Goal: Communication & Community: Share content

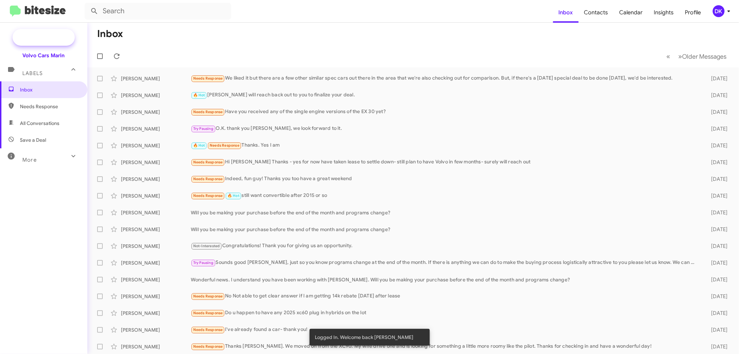
click at [46, 32] on span "New Campaign" at bounding box center [44, 37] width 62 height 17
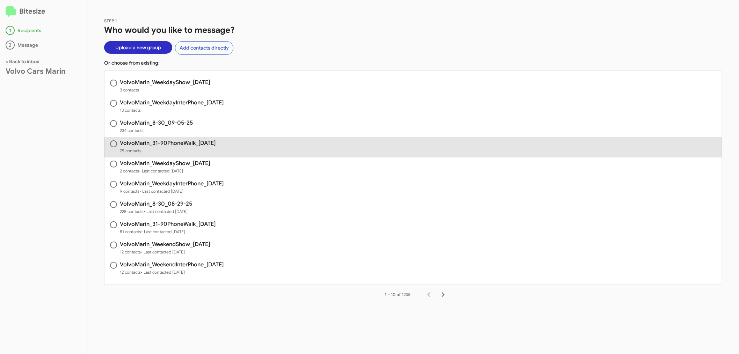
click at [185, 144] on h3 "VolvoMarin_31-90PhoneWalk_[DATE]" at bounding box center [168, 144] width 96 height 6
radio input "true"
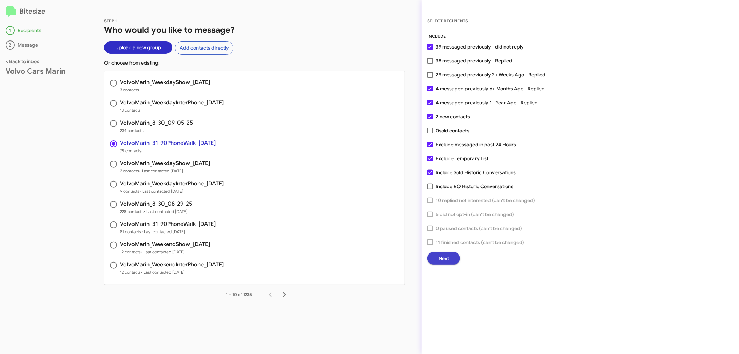
click at [456, 258] on button "Next" at bounding box center [443, 258] width 33 height 13
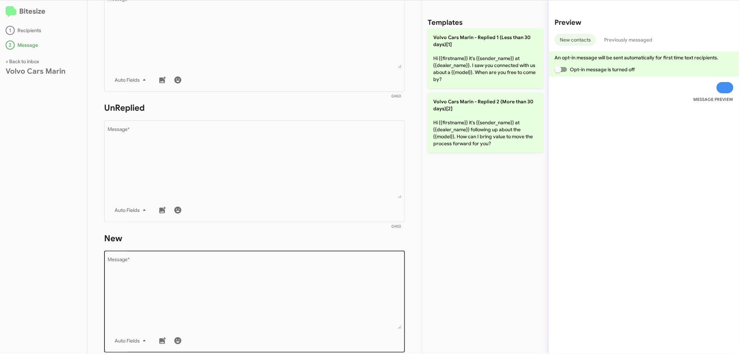
scroll to position [194, 0]
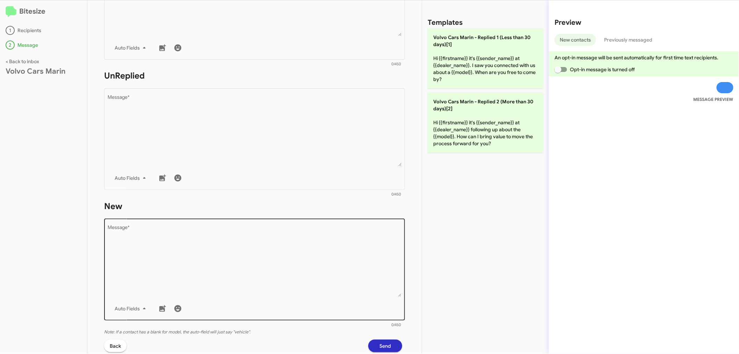
click at [214, 280] on textarea "Message *" at bounding box center [255, 261] width 294 height 71
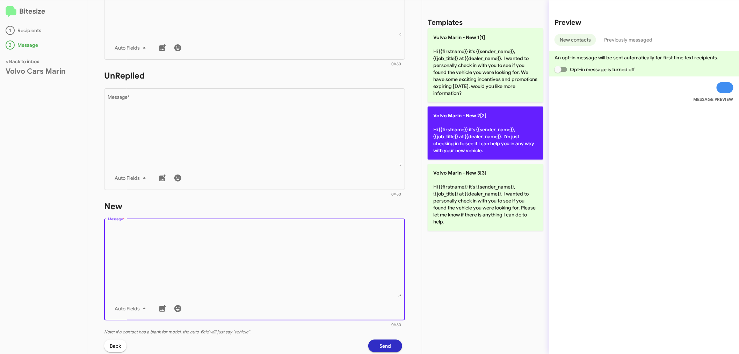
click at [469, 131] on p "Volvo [PERSON_NAME] - New 2[2] Hi {{firstname}} it's {{sender_name}}, {{job_tit…" at bounding box center [486, 133] width 116 height 53
type textarea "Hi {{firstname}} it's {{sender_name}}, {{job_title}} at {{dealer_name}}. I'm ju…"
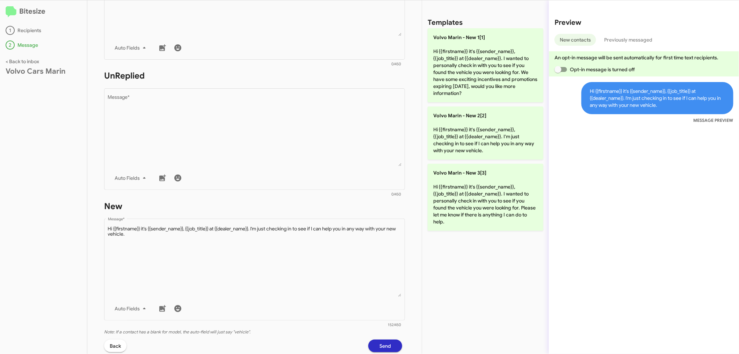
click at [380, 344] on span "Send" at bounding box center [386, 346] width 12 height 13
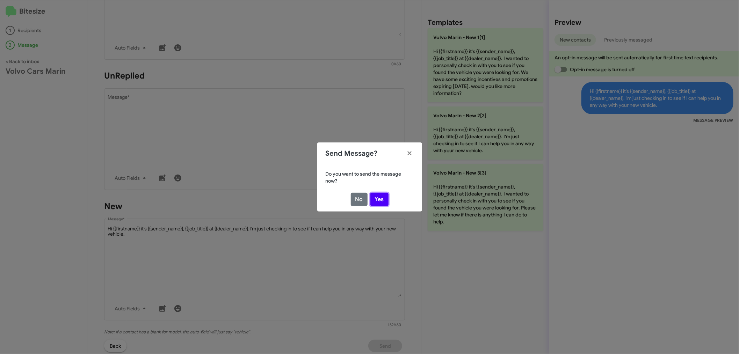
click at [385, 196] on button "Yes" at bounding box center [380, 199] width 18 height 13
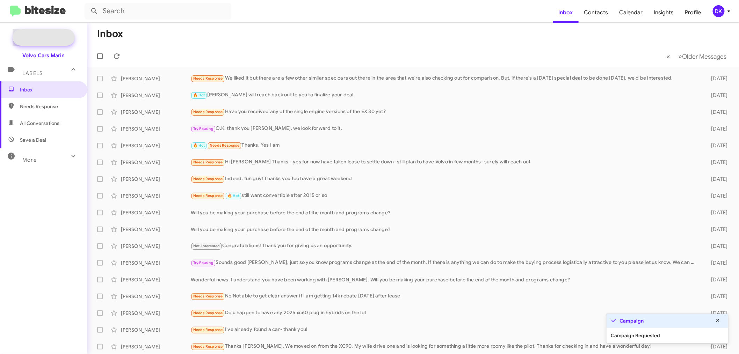
click at [45, 34] on span "New Campaign" at bounding box center [52, 37] width 36 height 7
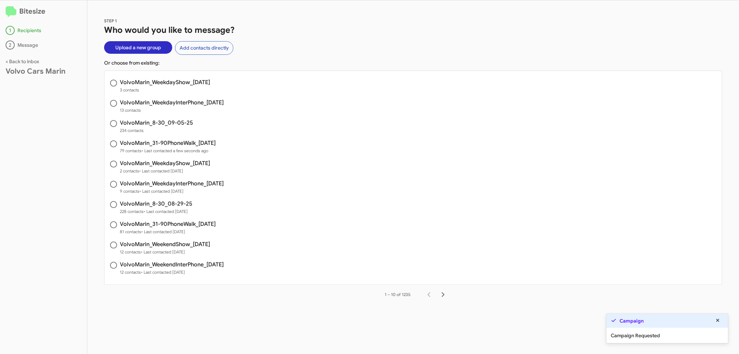
click at [172, 118] on span "VolvoMarin_8-30_09-05-25 234 contacts" at bounding box center [414, 127] width 618 height 20
radio input "true"
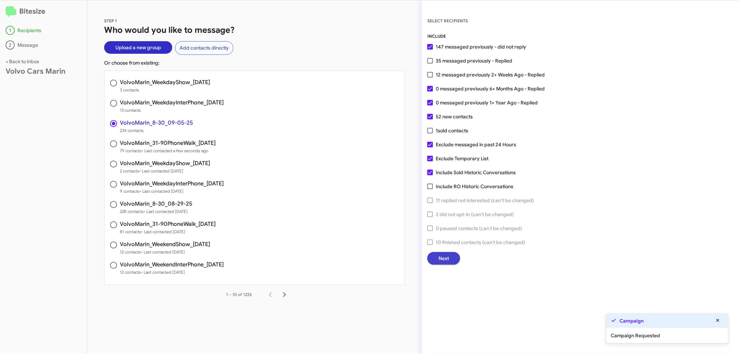
click at [450, 254] on button "Next" at bounding box center [443, 258] width 33 height 13
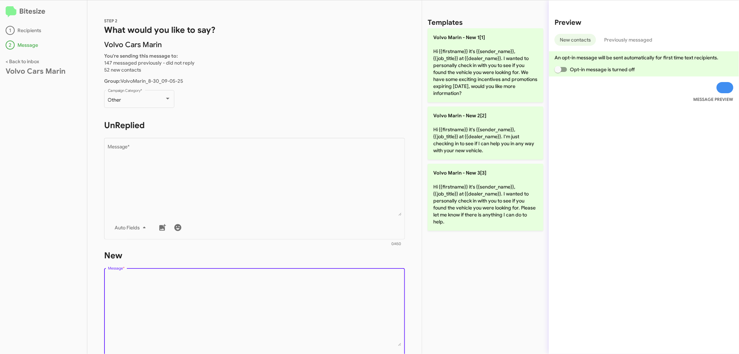
click at [219, 287] on textarea "Message *" at bounding box center [255, 310] width 294 height 71
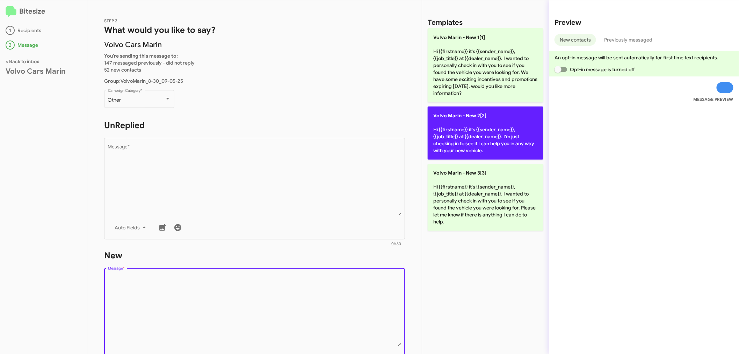
click at [480, 134] on p "Volvo [PERSON_NAME] - New 2[2] Hi {{firstname}} it's {{sender_name}}, {{job_tit…" at bounding box center [486, 133] width 116 height 53
type textarea "Hi {{firstname}} it's {{sender_name}}, {{job_title}} at {{dealer_name}}. I'm ju…"
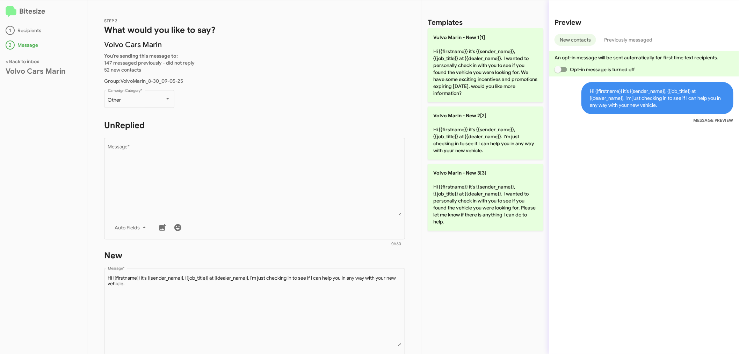
scroll to position [113, 0]
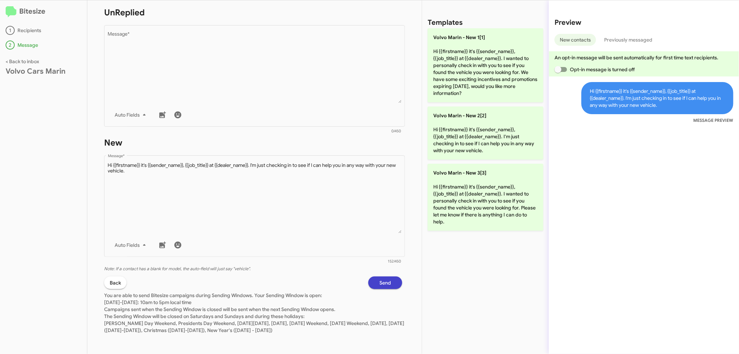
click at [372, 285] on button "Send" at bounding box center [385, 283] width 34 height 13
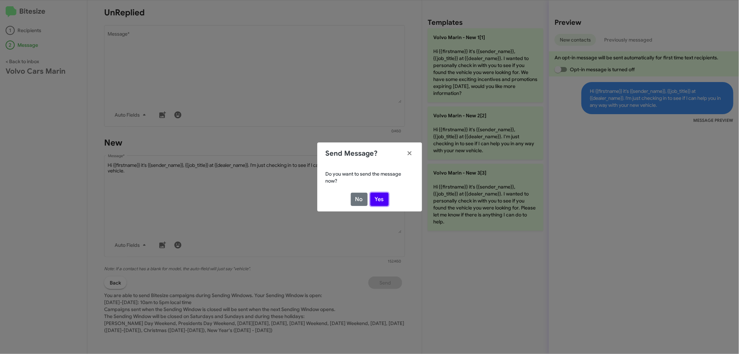
click at [379, 197] on button "Yes" at bounding box center [380, 199] width 18 height 13
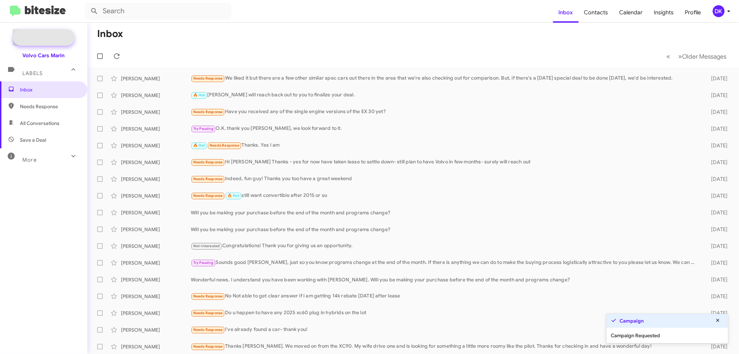
click at [51, 34] on span "New Campaign" at bounding box center [52, 37] width 36 height 7
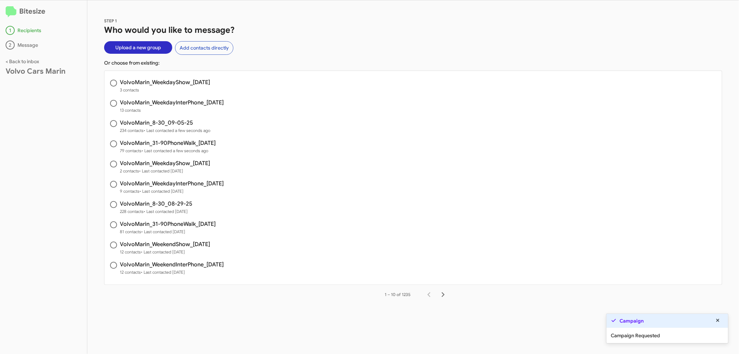
click at [161, 99] on span "VolvoMarin_WeekdayInterPhone_[DATE] 13 contacts" at bounding box center [414, 107] width 618 height 20
radio input "true"
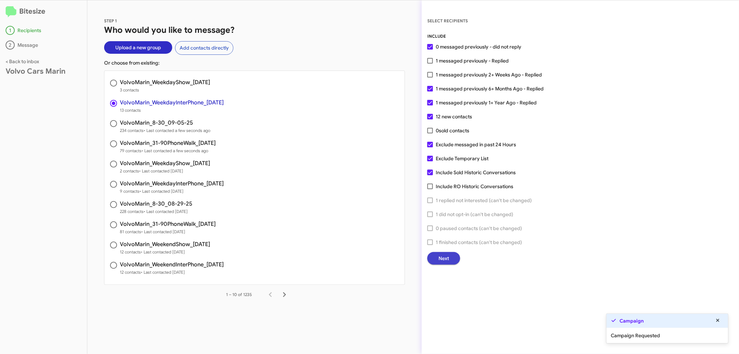
click at [455, 257] on button "Next" at bounding box center [443, 258] width 33 height 13
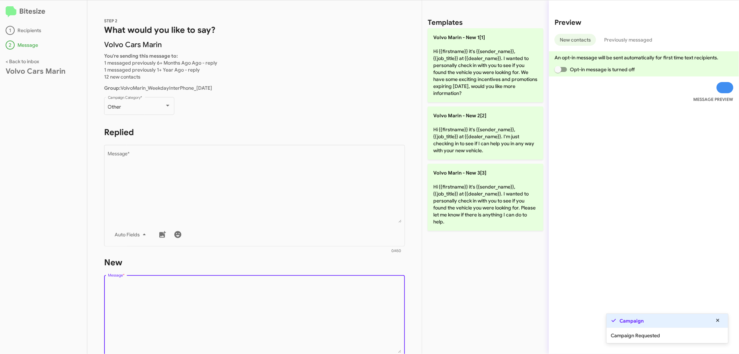
click at [190, 325] on textarea "Message *" at bounding box center [255, 317] width 294 height 71
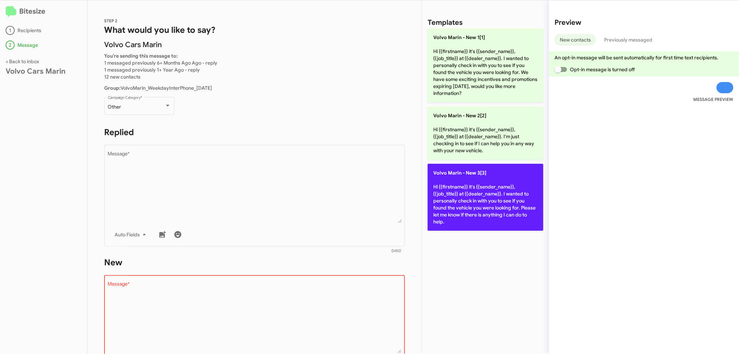
click at [494, 214] on p "Volvo [PERSON_NAME] - New 3[3] Hi {{firstname}} it's {{sender_name}}, {{job_tit…" at bounding box center [486, 197] width 116 height 67
type textarea "Hi {{firstname}} it's {{sender_name}}, {{job_title}} at {{dealer_name}}. I want…"
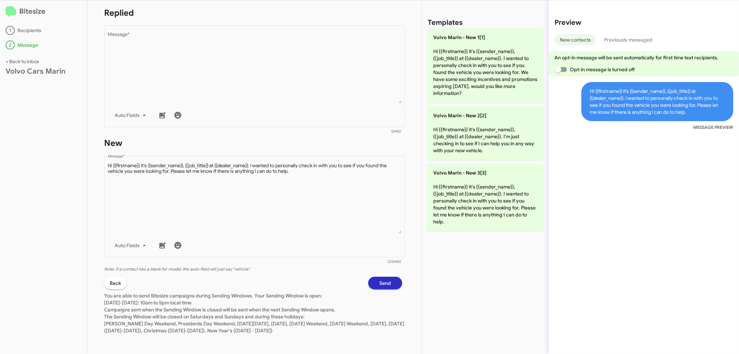
scroll to position [120, 0]
click at [380, 285] on span "Send" at bounding box center [386, 283] width 12 height 13
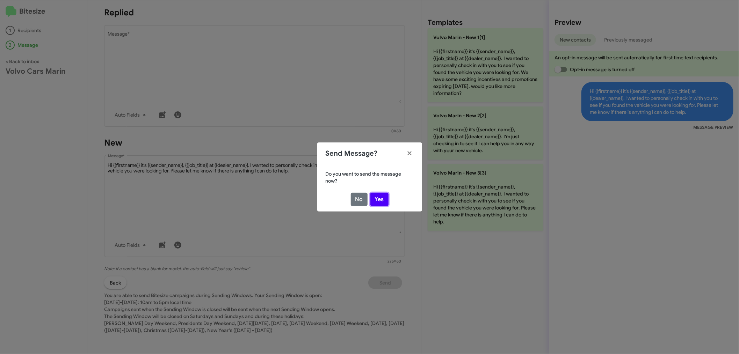
click at [383, 199] on button "Yes" at bounding box center [380, 199] width 18 height 13
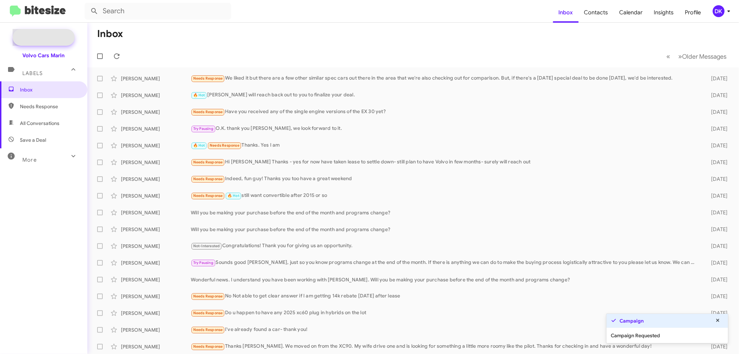
click at [66, 35] on span "New Campaign" at bounding box center [52, 37] width 36 height 7
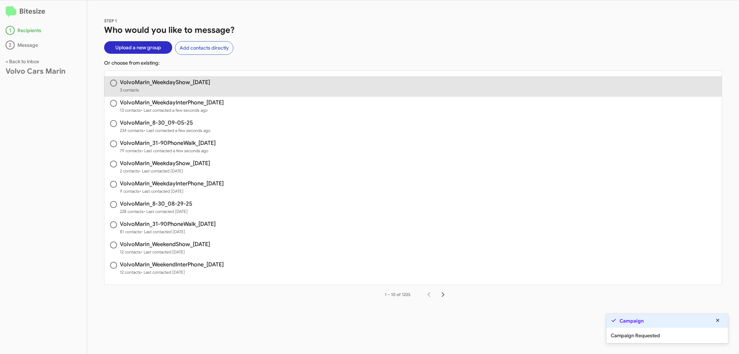
click at [186, 86] on div "VolvoMarin_WeekdayShow_[DATE] 3 contacts" at bounding box center [165, 87] width 90 height 14
radio input "true"
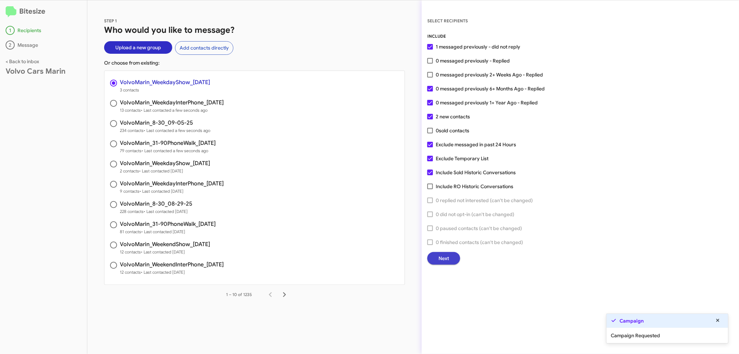
click at [448, 257] on span "Next" at bounding box center [444, 258] width 10 height 13
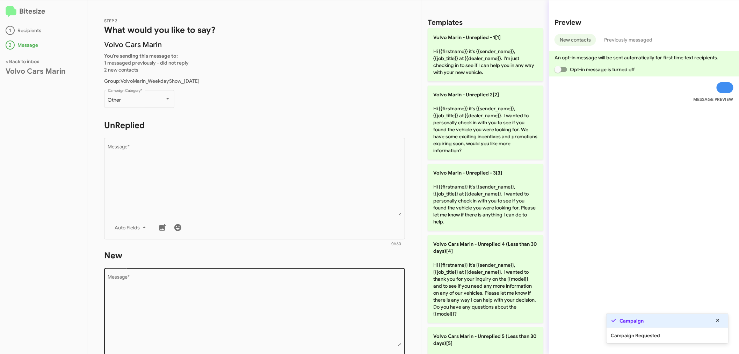
click at [300, 304] on textarea "Message *" at bounding box center [255, 310] width 294 height 71
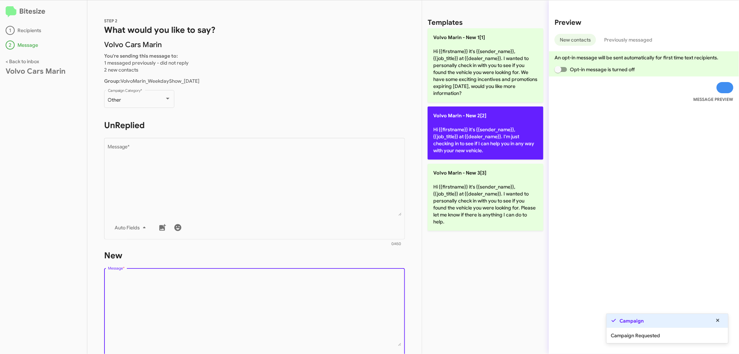
click at [473, 130] on p "Volvo [PERSON_NAME] - New 2[2] Hi {{firstname}} it's {{sender_name}}, {{job_tit…" at bounding box center [486, 133] width 116 height 53
type textarea "Hi {{firstname}} it's {{sender_name}}, {{job_title}} at {{dealer_name}}. I'm ju…"
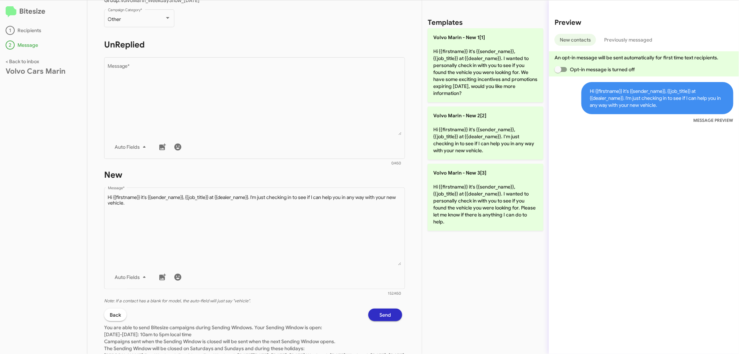
scroll to position [113, 0]
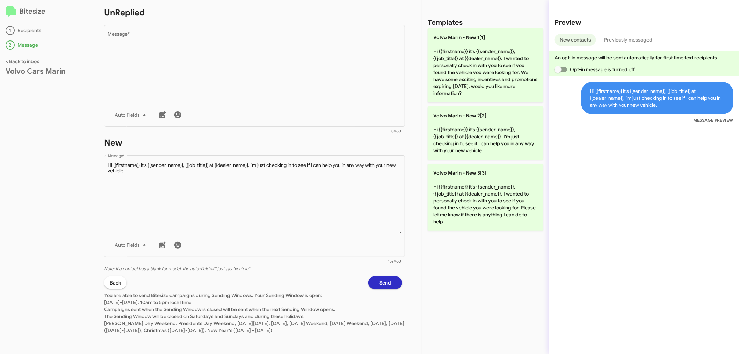
click at [384, 281] on span "Send" at bounding box center [386, 283] width 12 height 13
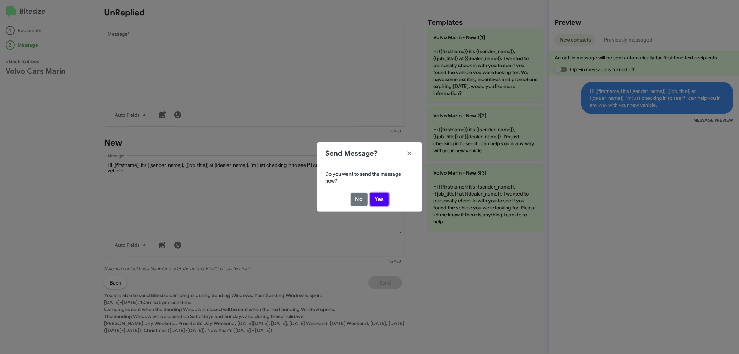
click at [383, 200] on button "Yes" at bounding box center [380, 199] width 18 height 13
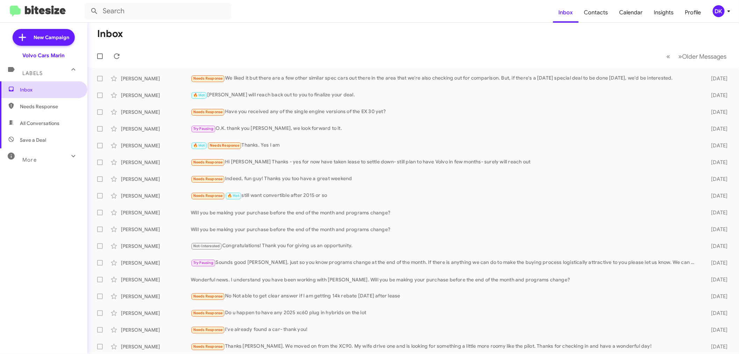
click at [24, 84] on span "Inbox" at bounding box center [43, 89] width 87 height 17
click at [30, 161] on span "More" at bounding box center [29, 160] width 14 height 6
click at [38, 250] on span "Sent" at bounding box center [43, 246] width 87 height 17
type input "in:sent"
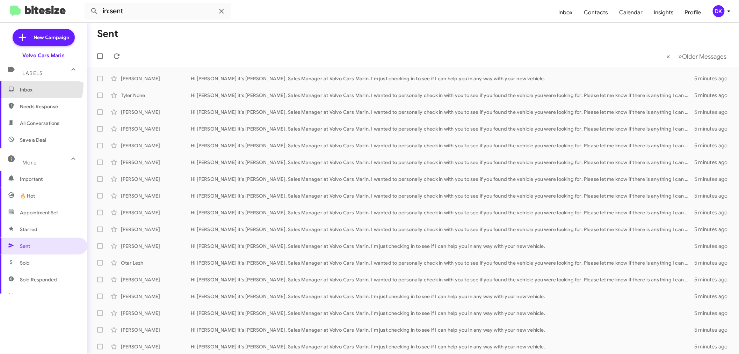
click at [31, 85] on span "Inbox" at bounding box center [43, 89] width 87 height 17
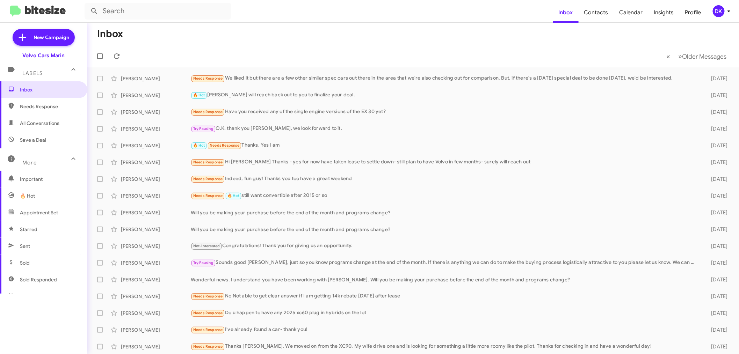
click at [726, 9] on icon at bounding box center [729, 11] width 8 height 8
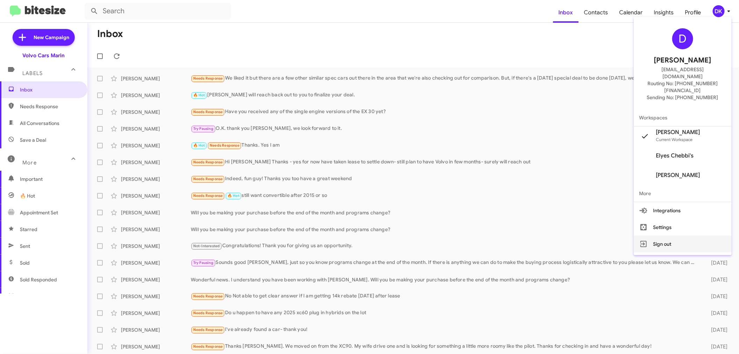
click at [673, 236] on button "Sign out" at bounding box center [683, 244] width 98 height 17
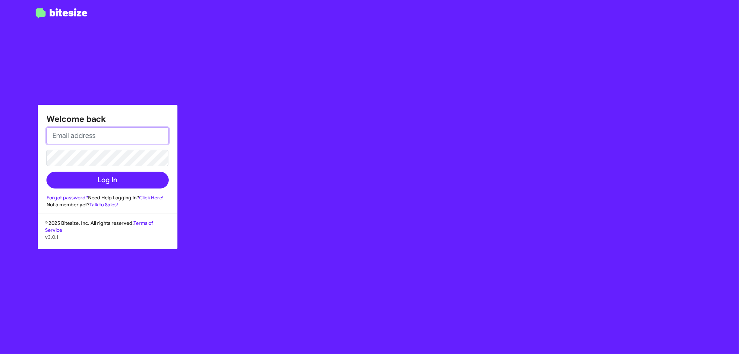
type input "[EMAIL_ADDRESS][DOMAIN_NAME]"
